Goal: Information Seeking & Learning: Check status

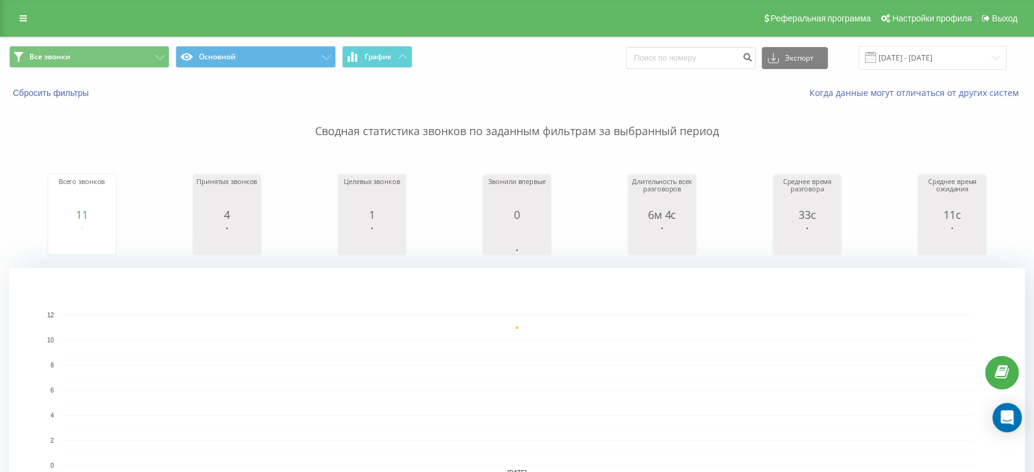
drag, startPoint x: 483, startPoint y: 14, endPoint x: 441, endPoint y: 15, distance: 42.9
click at [436, 14] on div "Реферальная программа Настройки профиля Выход" at bounding box center [517, 18] width 1034 height 37
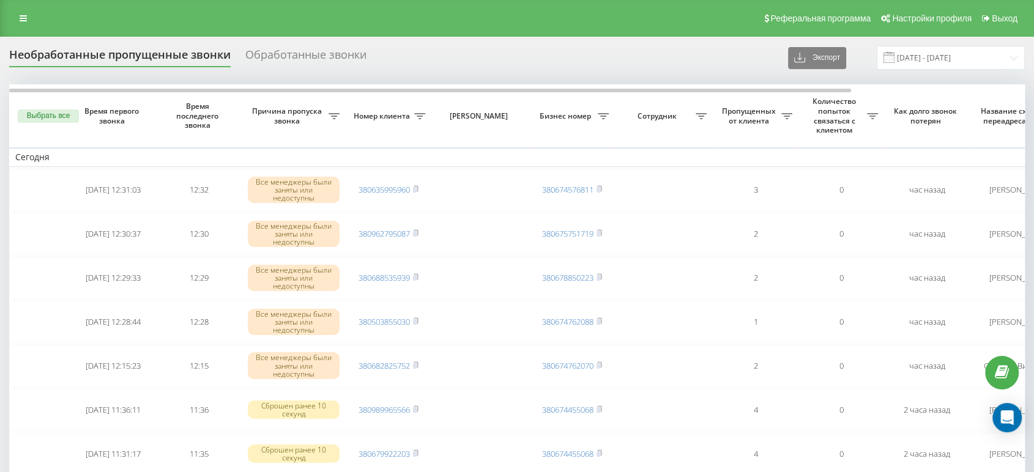
click at [35, 23] on div "Реферальная программа Настройки профиля Выход" at bounding box center [517, 18] width 1034 height 37
click at [20, 21] on icon at bounding box center [23, 18] width 7 height 9
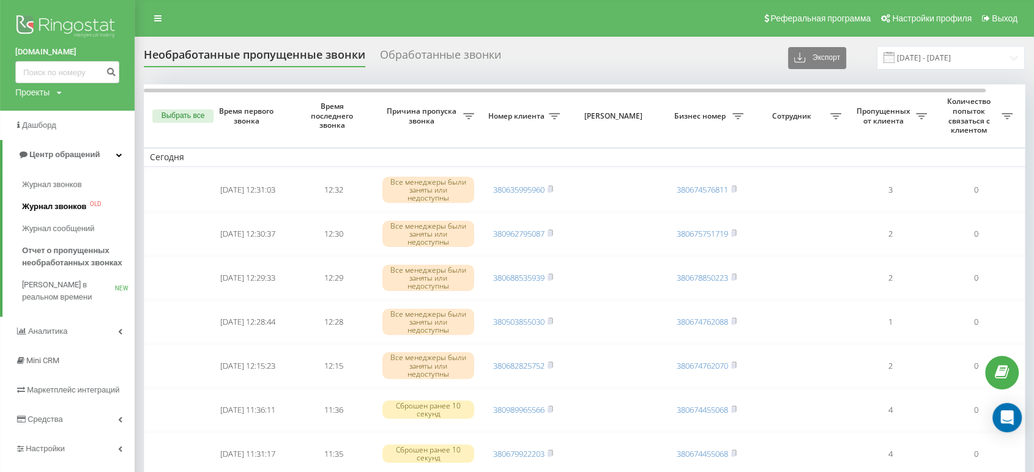
click at [57, 211] on span "Журнал звонков" at bounding box center [54, 207] width 64 height 12
drag, startPoint x: 646, startPoint y: 14, endPoint x: 411, endPoint y: 22, distance: 235.1
drag, startPoint x: 411, startPoint y: 22, endPoint x: 371, endPoint y: 23, distance: 40.4
click at [371, 23] on div "Реферальная программа Настройки профиля Выход" at bounding box center [517, 18] width 1034 height 37
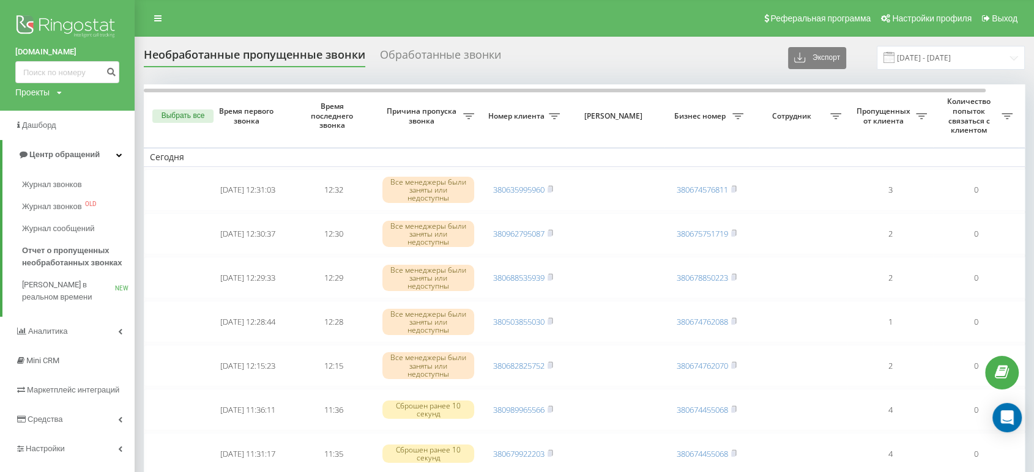
drag, startPoint x: 333, startPoint y: 21, endPoint x: 317, endPoint y: 21, distance: 15.9
click at [317, 21] on div "Реферальная программа Настройки профиля Выход" at bounding box center [517, 18] width 1034 height 37
click at [73, 248] on span "Отчет о пропущенных необработанных звонках" at bounding box center [75, 257] width 106 height 24
drag, startPoint x: 628, startPoint y: 11, endPoint x: 621, endPoint y: 12, distance: 8.0
drag, startPoint x: 621, startPoint y: 12, endPoint x: 365, endPoint y: 18, distance: 255.9
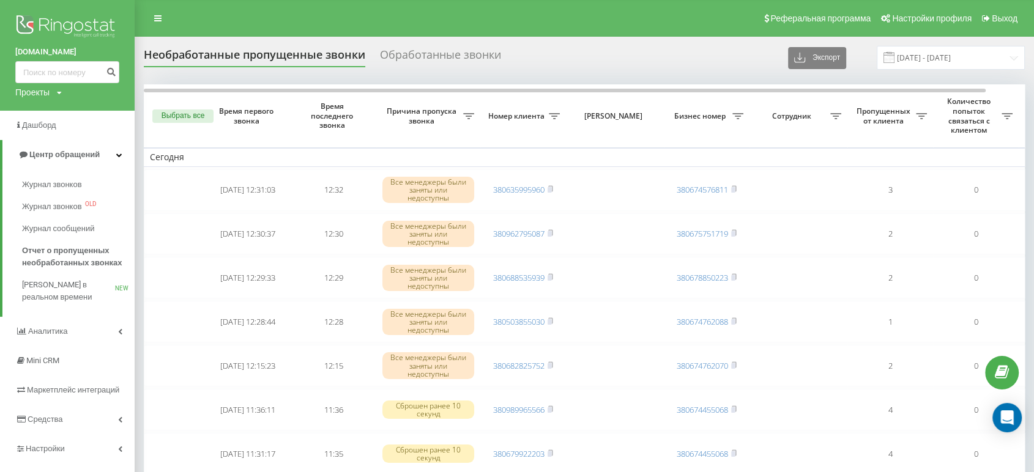
drag, startPoint x: 365, startPoint y: 18, endPoint x: 183, endPoint y: 21, distance: 181.8
click at [183, 21] on div "Реферальная программа Настройки профиля Выход" at bounding box center [517, 18] width 1034 height 37
click at [201, 13] on div "Реферальная программа Настройки профиля Выход" at bounding box center [517, 18] width 1034 height 37
drag, startPoint x: 630, startPoint y: 13, endPoint x: 303, endPoint y: 25, distance: 327.6
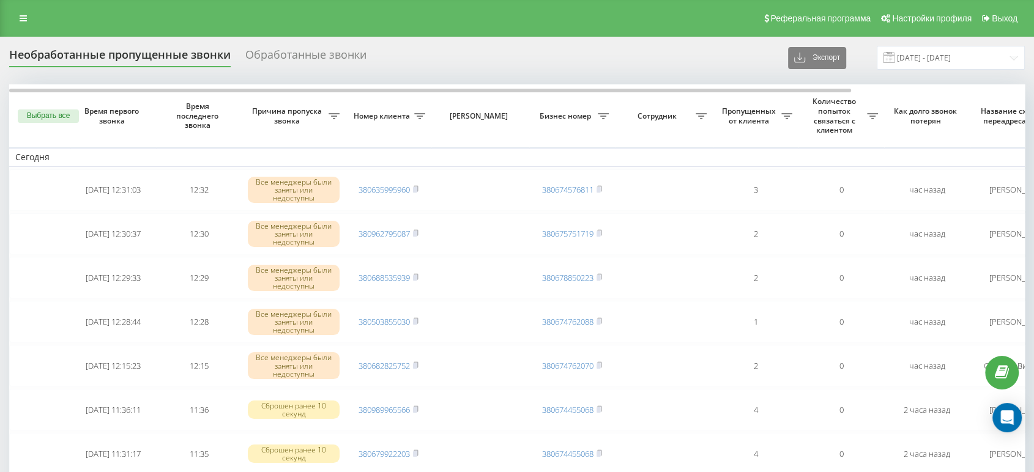
drag, startPoint x: 595, startPoint y: 62, endPoint x: 548, endPoint y: 7, distance: 72.1
drag, startPoint x: 548, startPoint y: 7, endPoint x: 390, endPoint y: 8, distance: 157.9
drag, startPoint x: 390, startPoint y: 8, endPoint x: 272, endPoint y: 8, distance: 118.7
drag, startPoint x: 272, startPoint y: 8, endPoint x: 222, endPoint y: 13, distance: 50.5
click at [222, 13] on div "Реферальная программа Настройки профиля Выход" at bounding box center [517, 18] width 1034 height 37
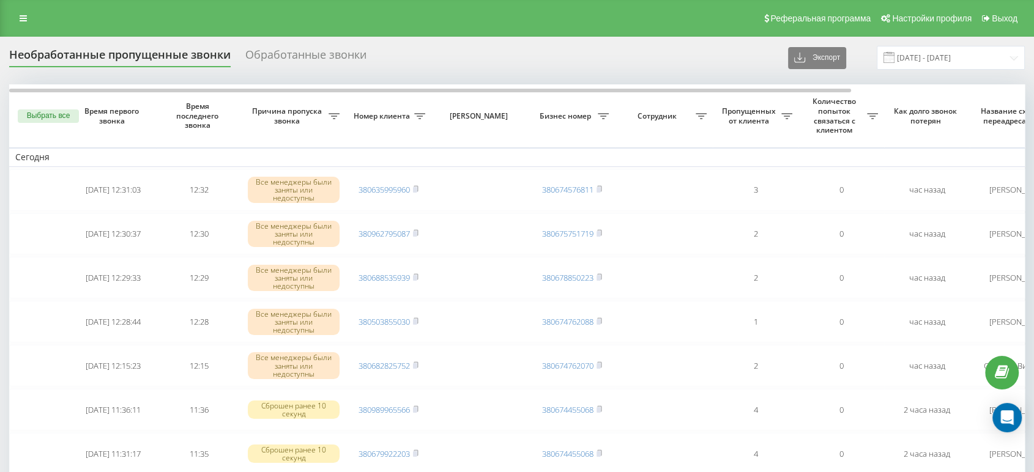
drag, startPoint x: 594, startPoint y: 17, endPoint x: 553, endPoint y: 17, distance: 41.6
click at [553, 17] on div "Реферальная программа Настройки профиля Выход" at bounding box center [517, 18] width 1034 height 37
drag, startPoint x: 561, startPoint y: 21, endPoint x: 459, endPoint y: 12, distance: 102.0
drag, startPoint x: 459, startPoint y: 12, endPoint x: 445, endPoint y: 3, distance: 16.5
drag, startPoint x: 445, startPoint y: 3, endPoint x: 432, endPoint y: 23, distance: 23.4
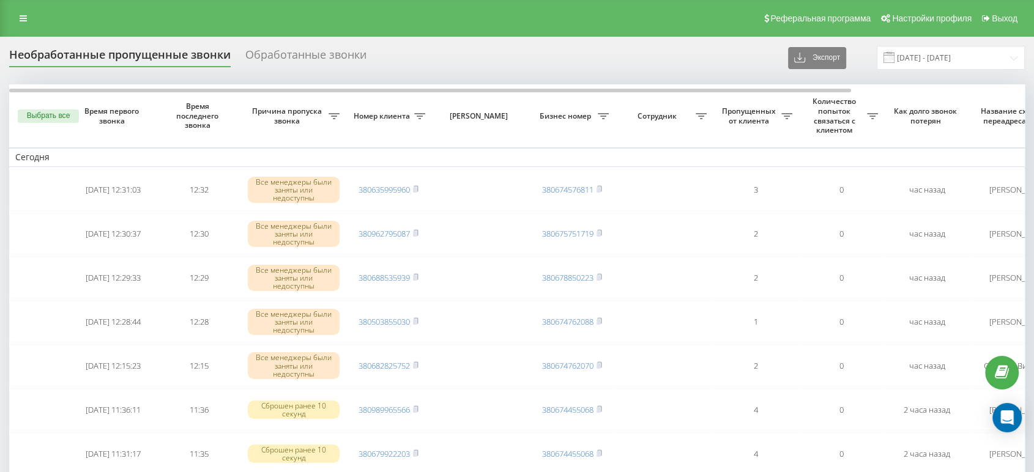
drag, startPoint x: 432, startPoint y: 23, endPoint x: 422, endPoint y: 62, distance: 41.1
drag, startPoint x: 422, startPoint y: 62, endPoint x: 406, endPoint y: 72, distance: 18.7
drag, startPoint x: 406, startPoint y: 72, endPoint x: 414, endPoint y: 40, distance: 33.0
drag, startPoint x: 414, startPoint y: 40, endPoint x: 397, endPoint y: 40, distance: 17.8
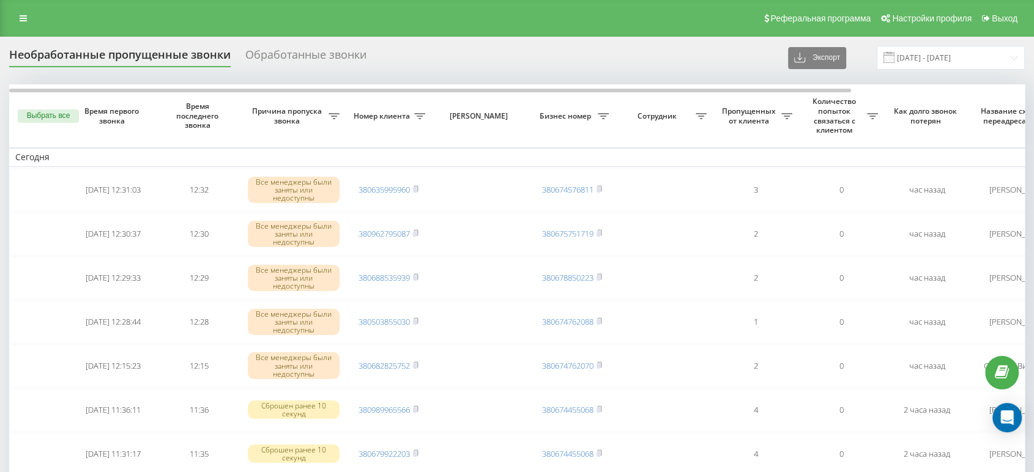
drag, startPoint x: 537, startPoint y: 26, endPoint x: 493, endPoint y: 26, distance: 44.7
click at [493, 26] on div "Реферальная программа Настройки профиля Выход" at bounding box center [517, 18] width 1034 height 37
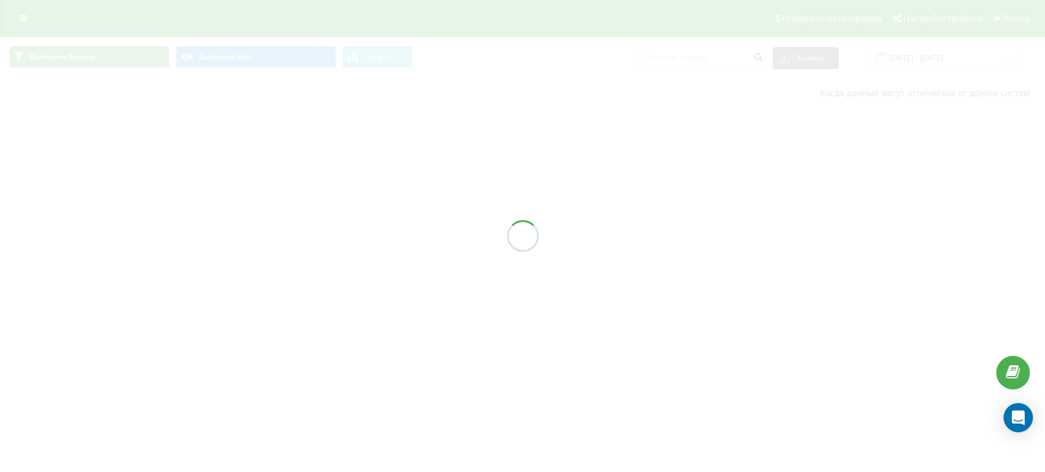
click at [495, 21] on div at bounding box center [522, 236] width 1045 height 472
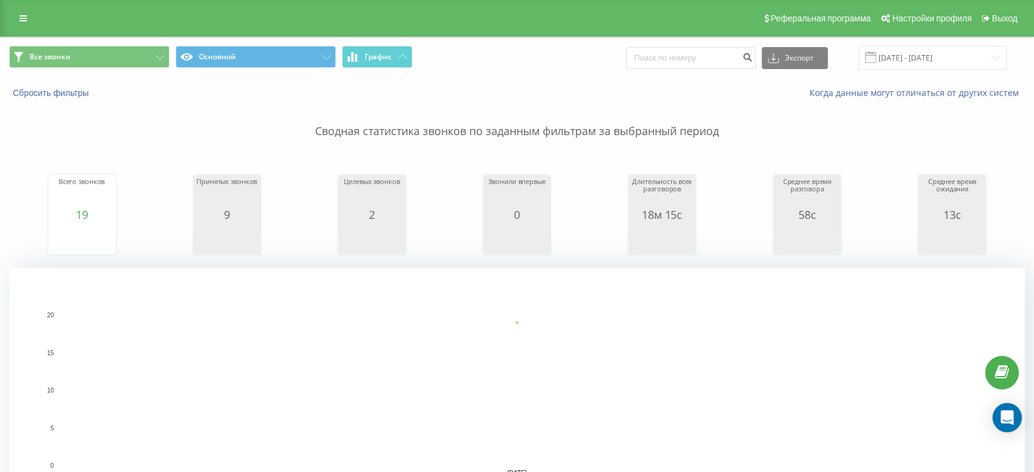
click at [520, 73] on div "Все звонки Основной График Экспорт .csv .xls .xlsx [DATE] - [DATE]" at bounding box center [517, 57] width 1033 height 41
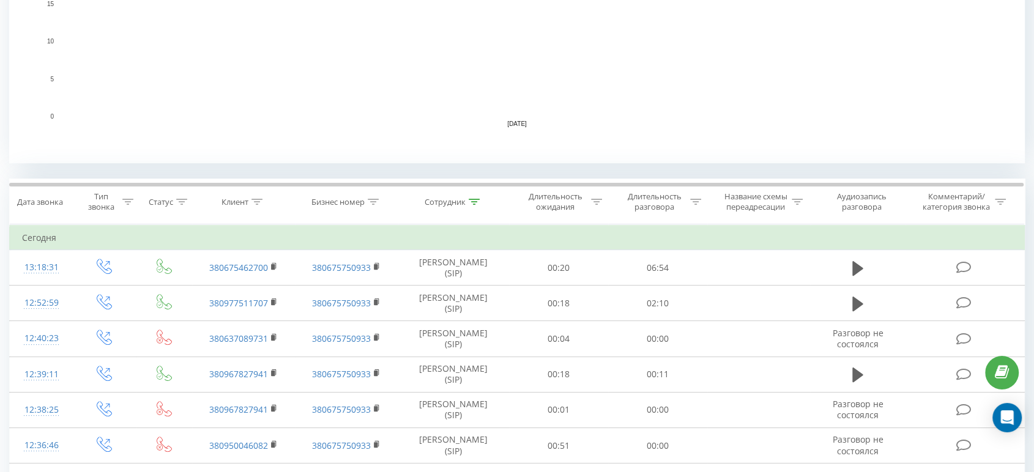
scroll to position [350, 0]
click at [622, 86] on rect "A chart." at bounding box center [517, 40] width 914 height 151
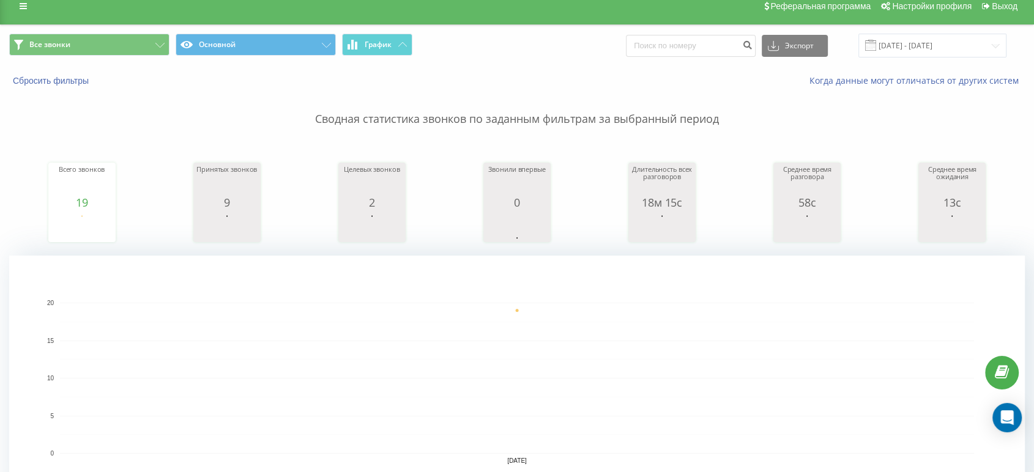
scroll to position [0, 0]
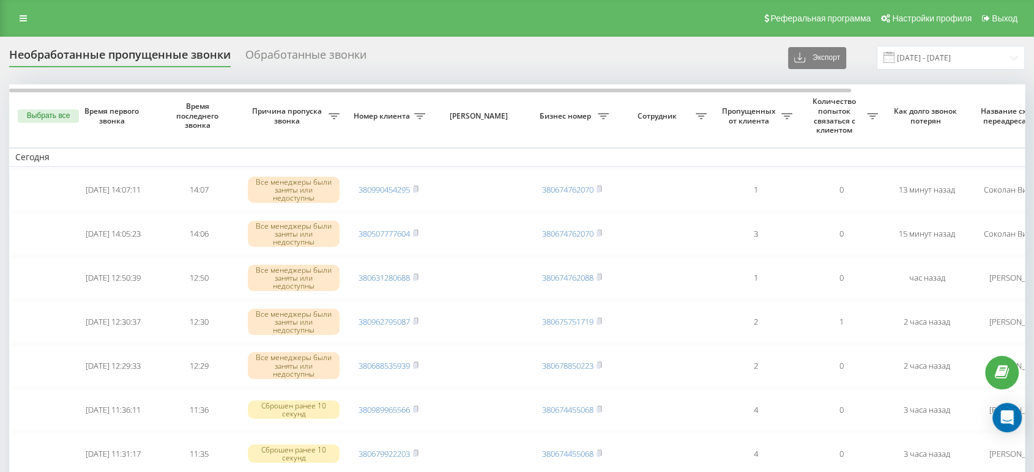
drag, startPoint x: 564, startPoint y: 38, endPoint x: 542, endPoint y: 32, distance: 22.7
click at [543, 32] on div "Реферальная программа Настройки профиля Выход" at bounding box center [517, 18] width 1034 height 37
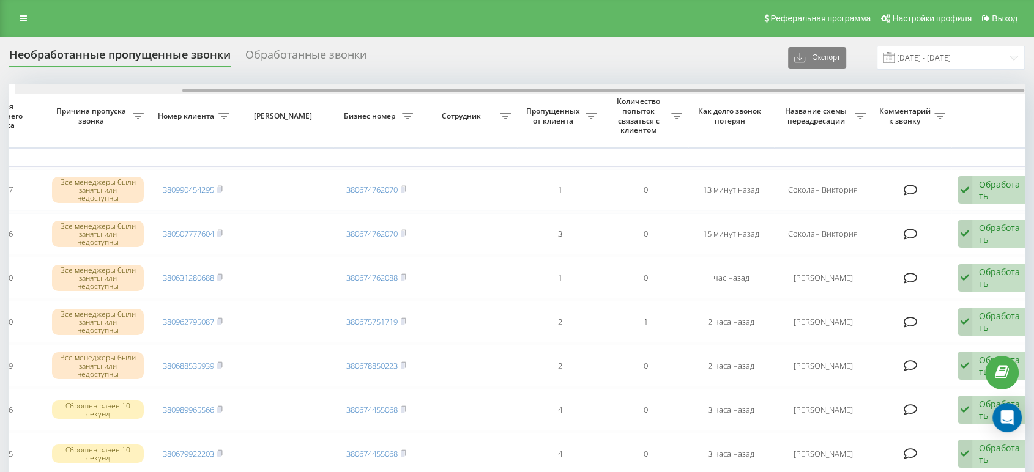
scroll to position [0, 208]
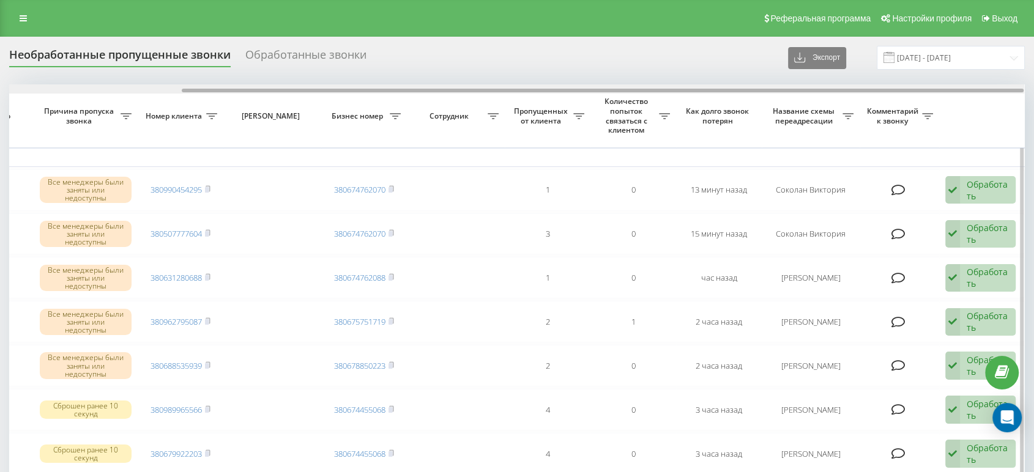
drag, startPoint x: 460, startPoint y: 90, endPoint x: 651, endPoint y: 110, distance: 192.5
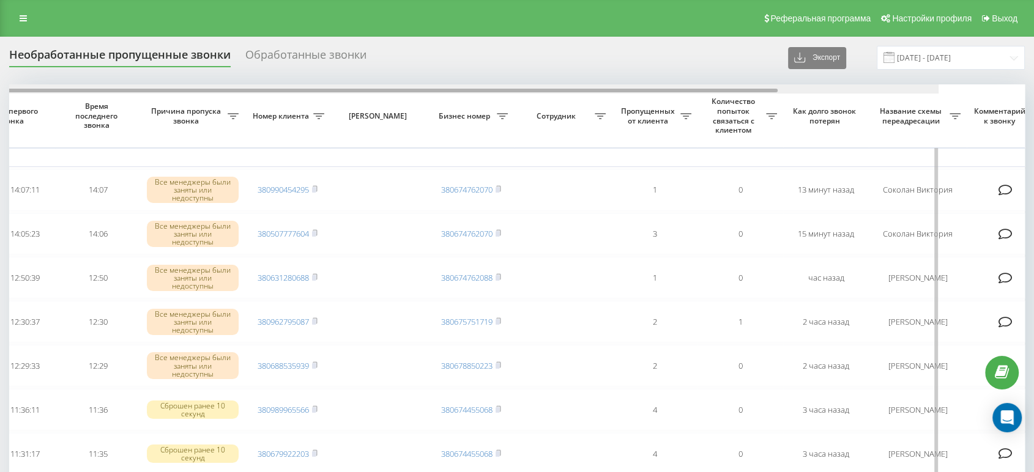
scroll to position [0, 0]
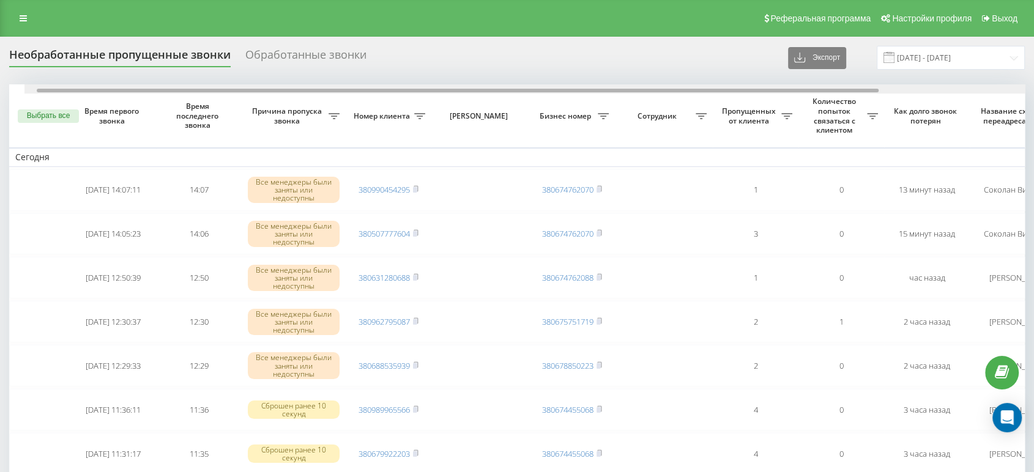
drag, startPoint x: 635, startPoint y: 92, endPoint x: 387, endPoint y: 83, distance: 248.0
click at [381, 87] on div at bounding box center [531, 88] width 1015 height 9
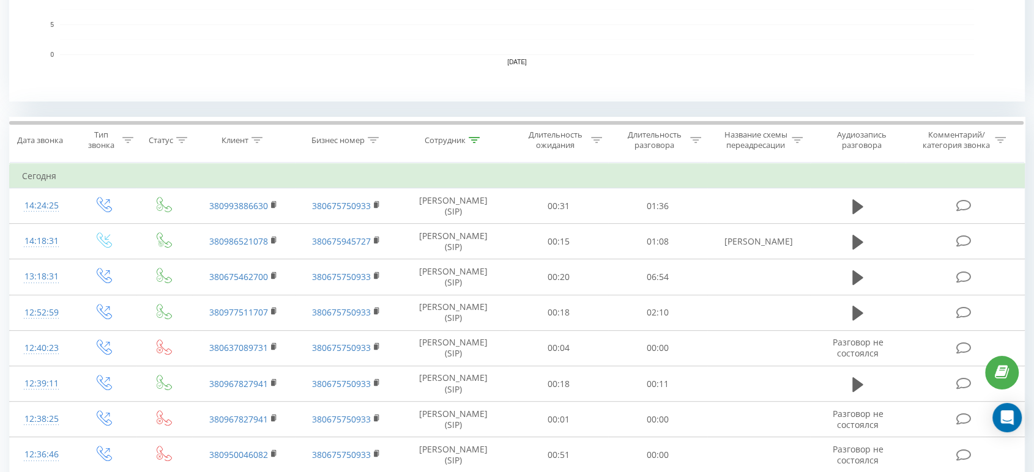
scroll to position [465, 0]
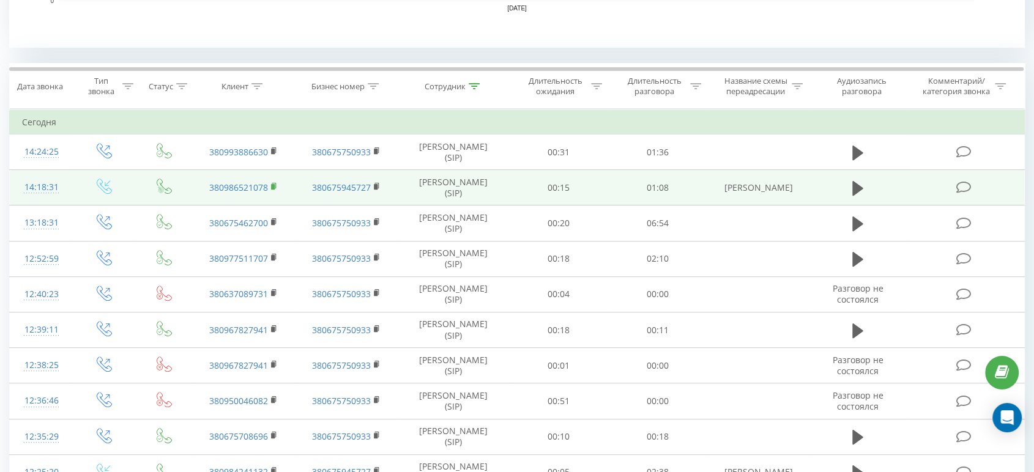
click at [273, 185] on rect at bounding box center [273, 187] width 4 height 6
click at [272, 185] on rect at bounding box center [273, 187] width 4 height 6
click at [276, 188] on icon at bounding box center [274, 186] width 7 height 9
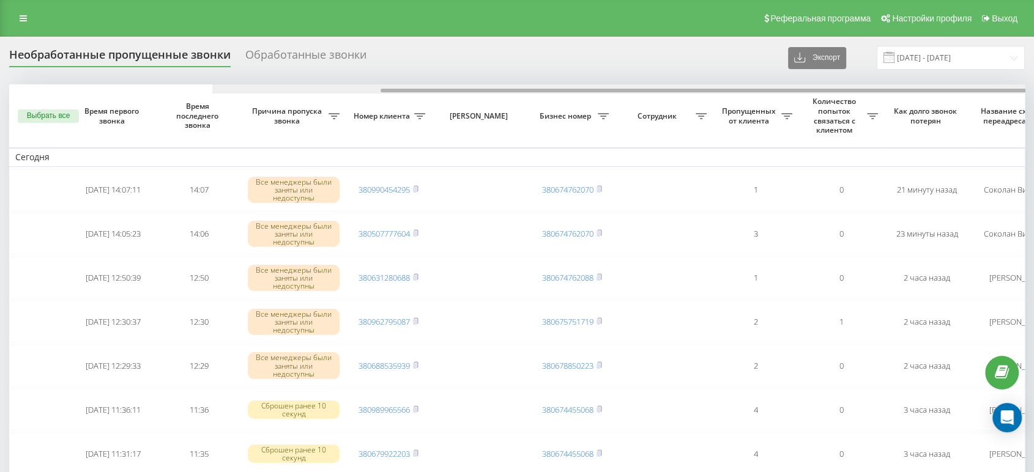
drag, startPoint x: 480, startPoint y: 88, endPoint x: 199, endPoint y: 32, distance: 287.1
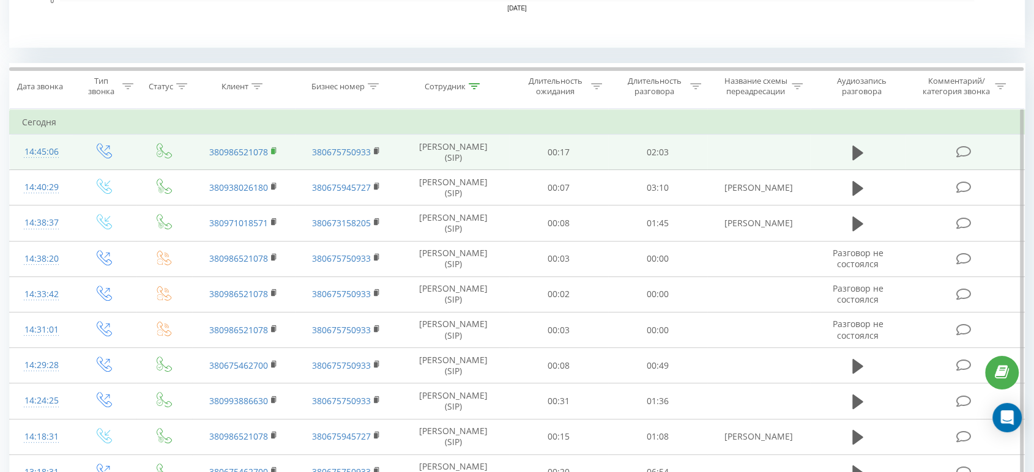
click at [274, 150] on rect at bounding box center [273, 152] width 4 height 6
